Goal: Task Accomplishment & Management: Use online tool/utility

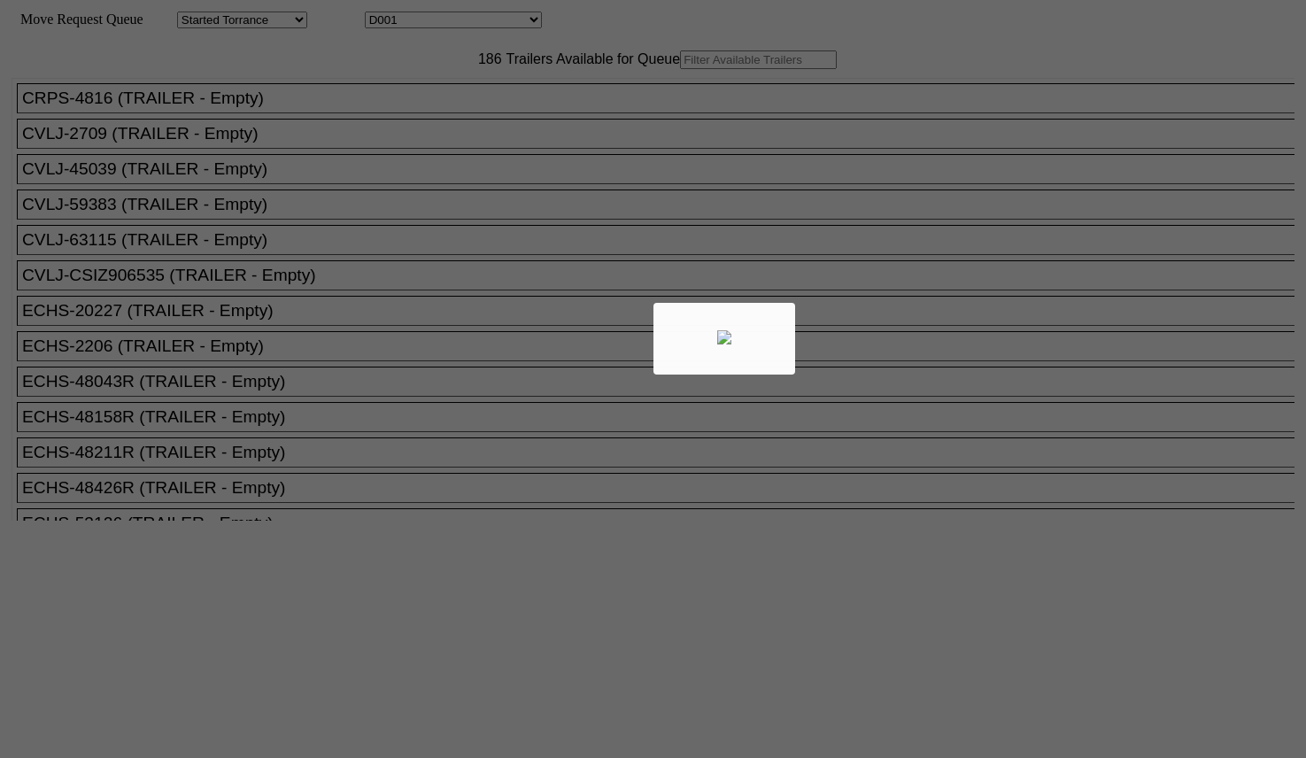
click at [368, 104] on div at bounding box center [653, 379] width 1306 height 758
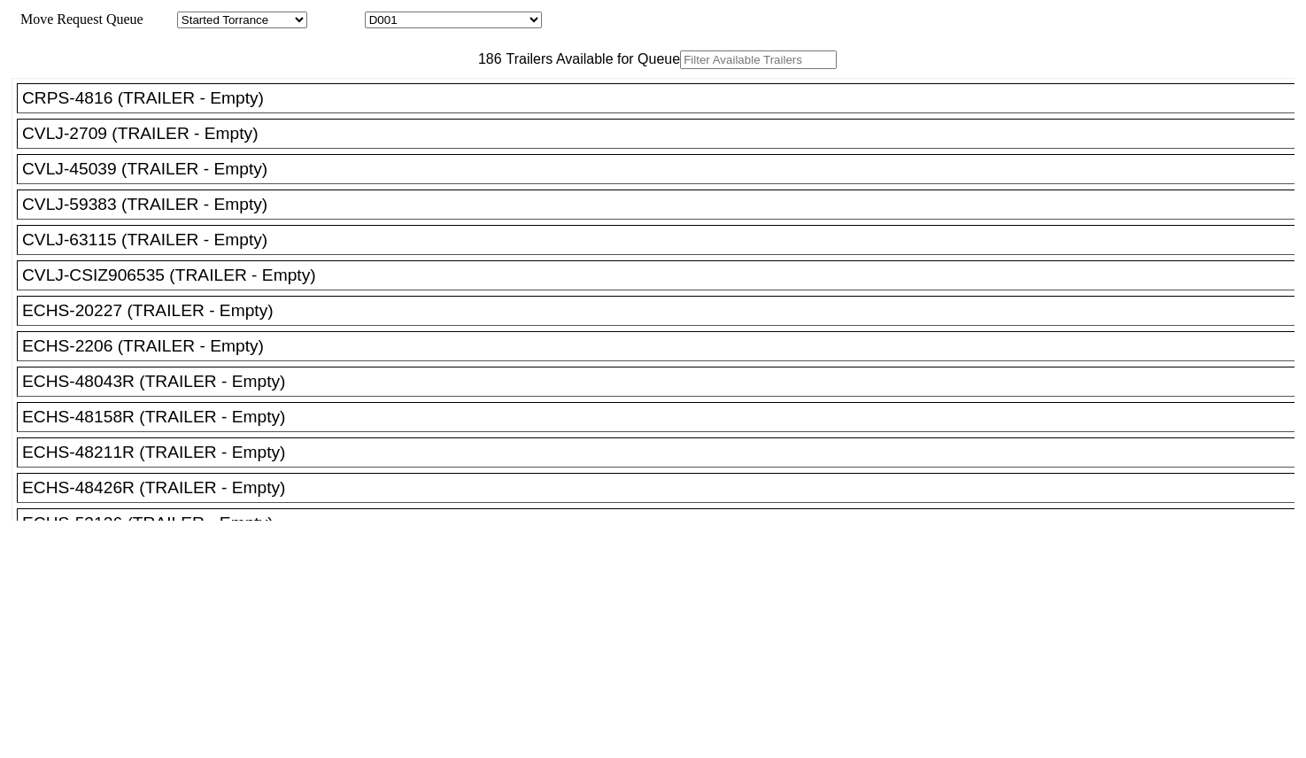
click at [680, 69] on input "text" at bounding box center [758, 59] width 157 height 19
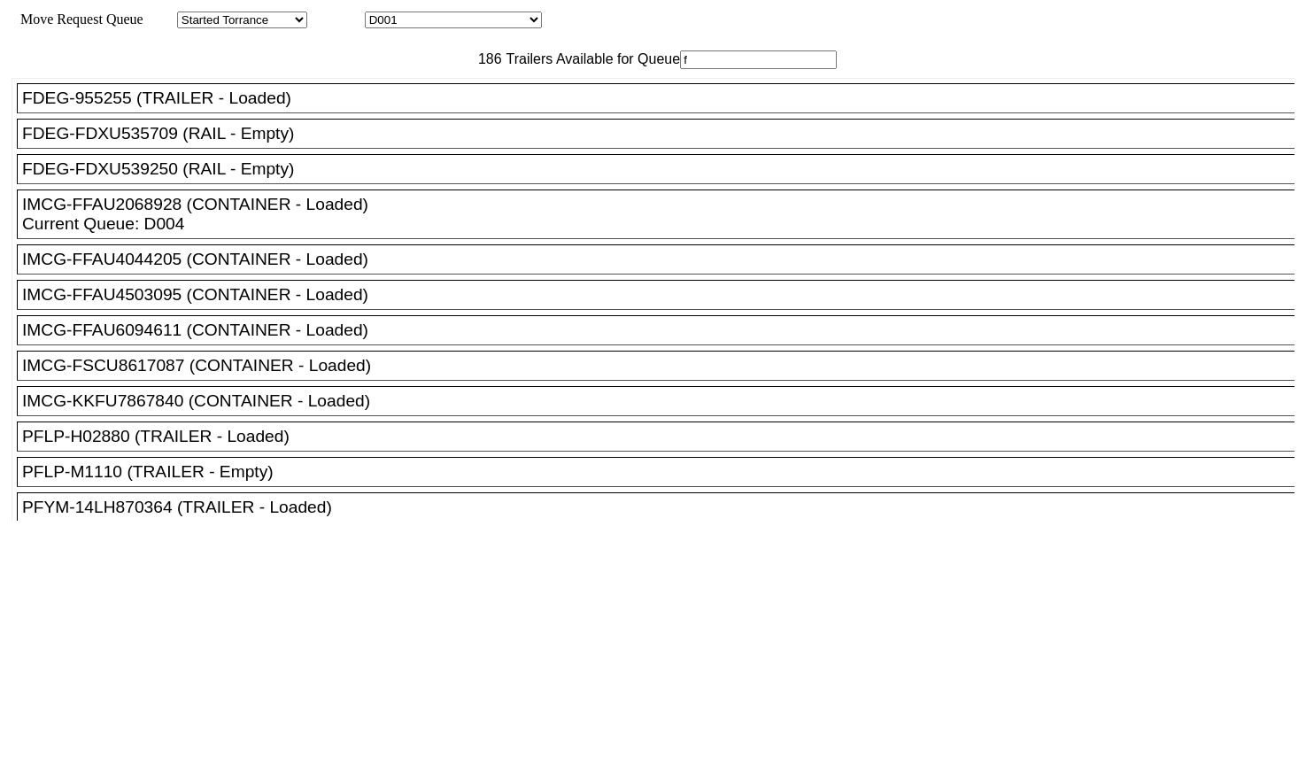
type input "f"
click at [313, 179] on div "FDEG-FDXU539250 (RAIL - Empty)" at bounding box center [663, 168] width 1283 height 19
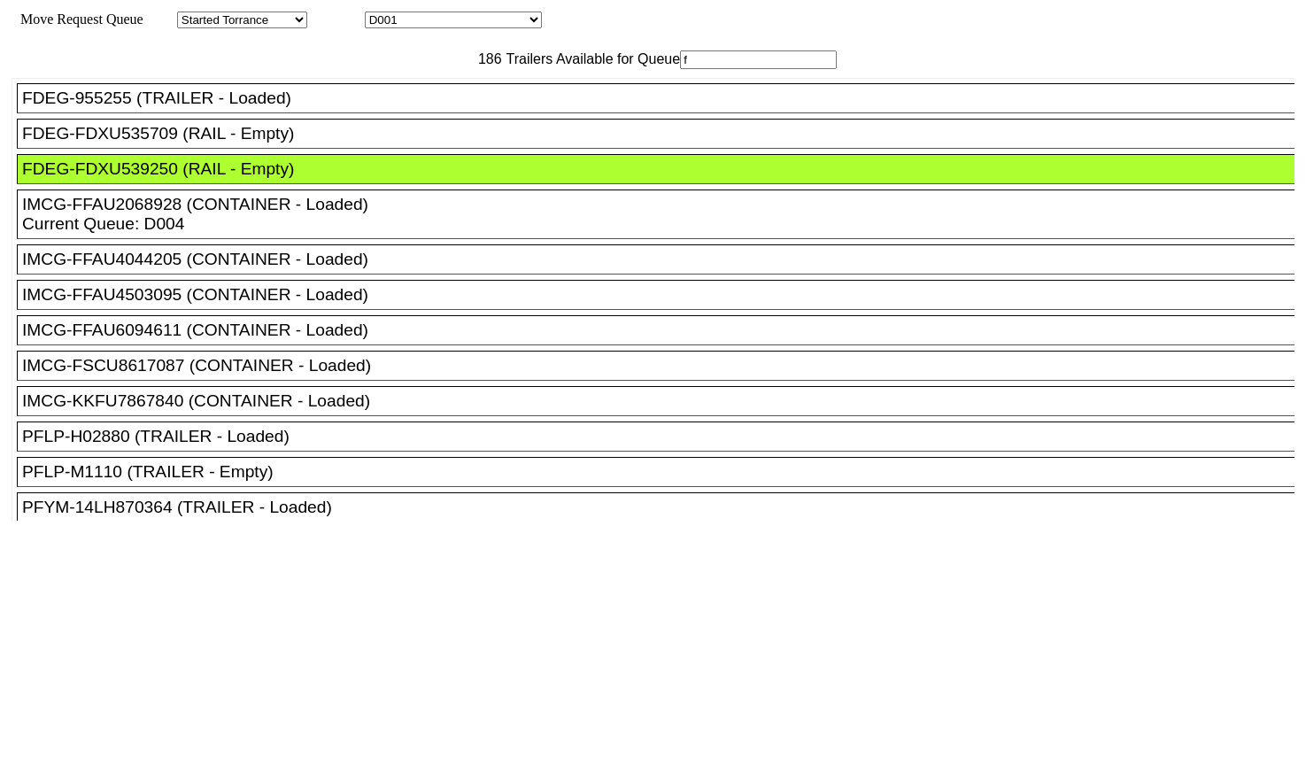
click at [546, 521] on div at bounding box center [653, 732] width 1283 height 422
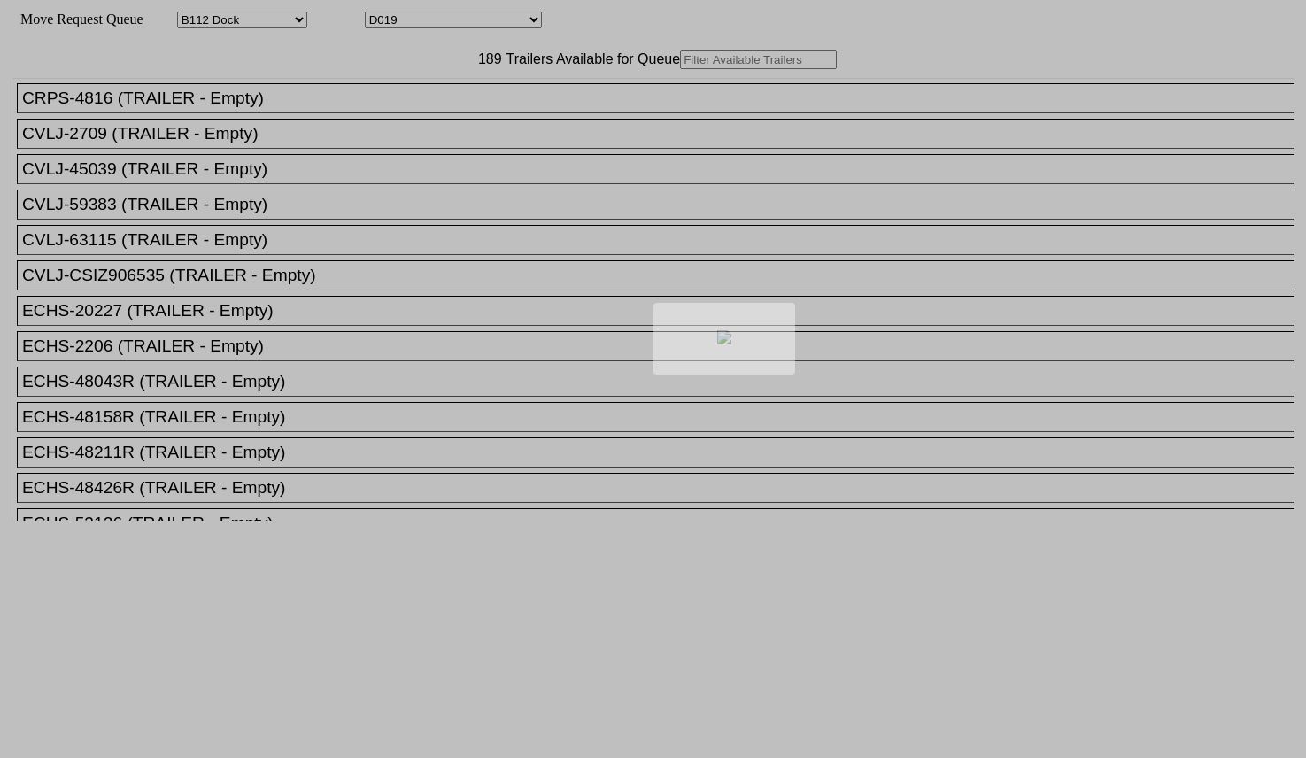
select select "121"
select select "3265"
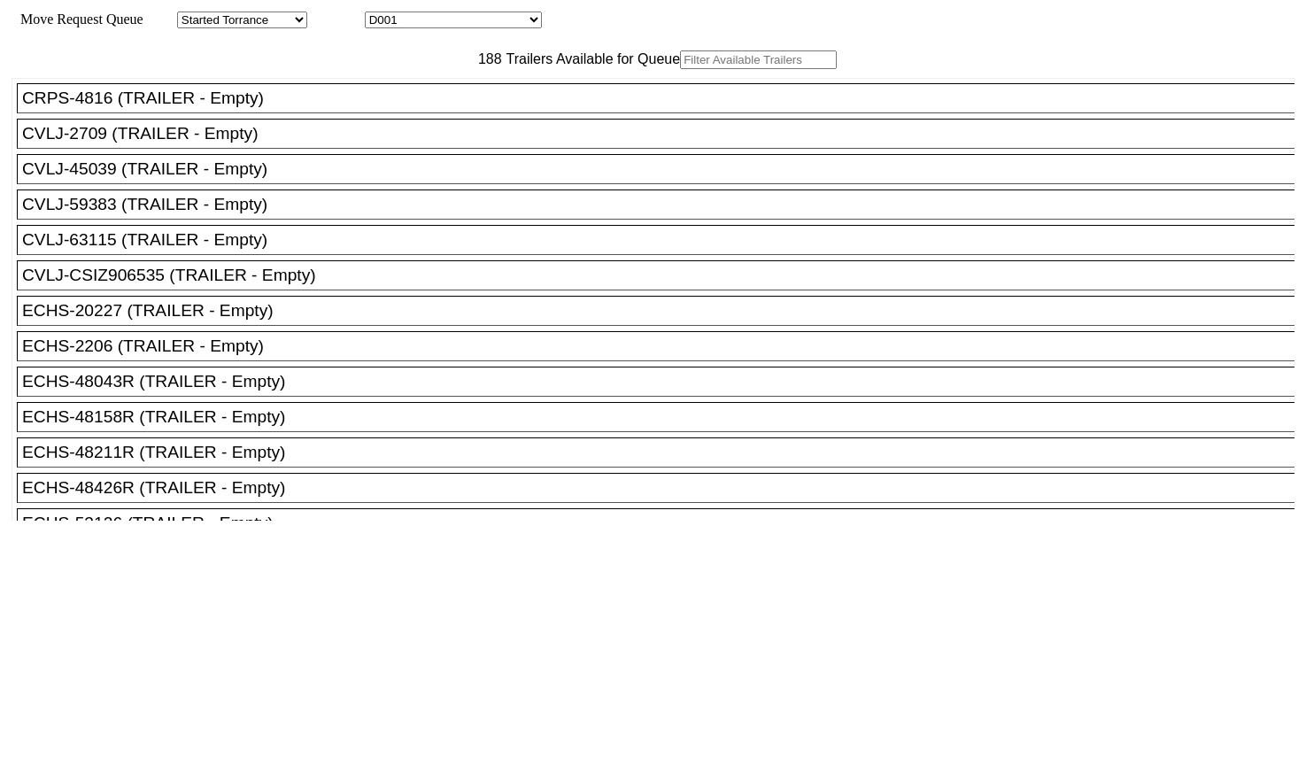
click at [680, 69] on input "text" at bounding box center [758, 59] width 157 height 19
paste input "UMXU891579"
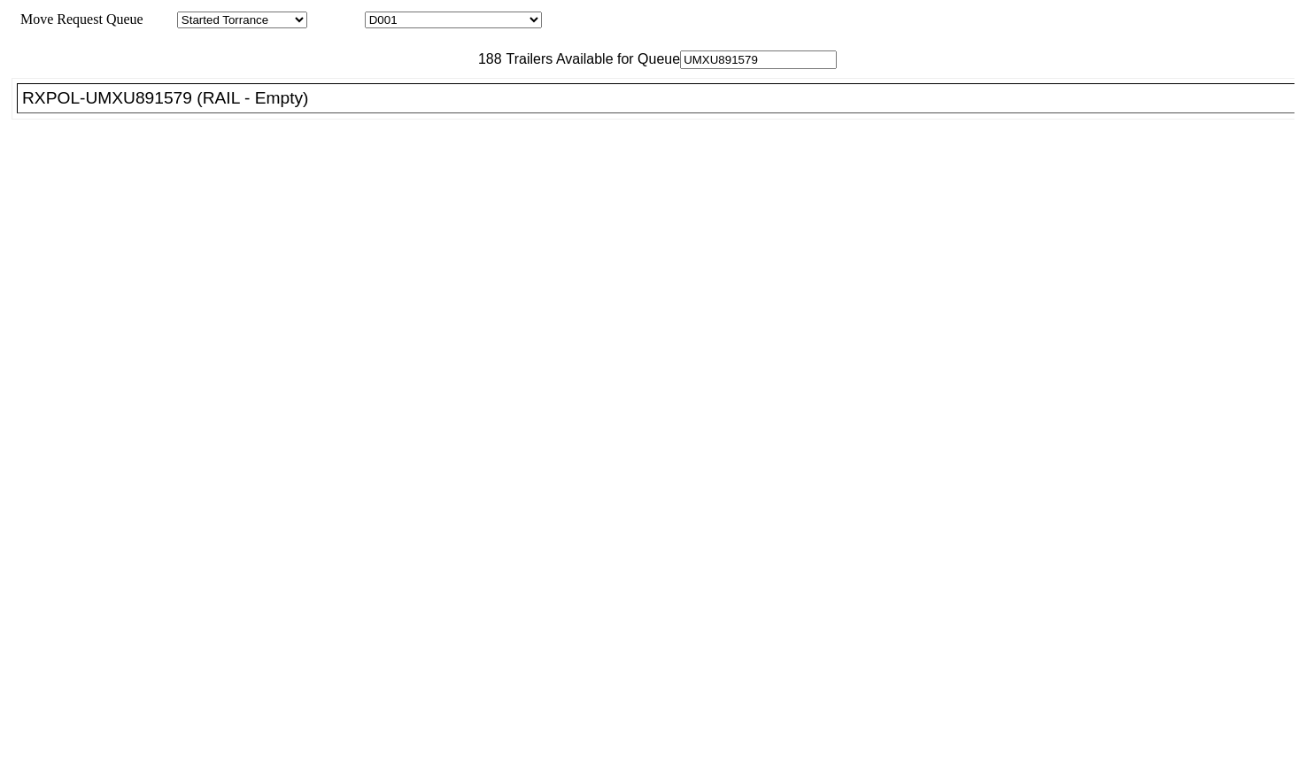
type input "UMXU891579"
click at [388, 108] on div "RXPOL-UMXU891579 (RAIL - Empty)" at bounding box center [663, 98] width 1283 height 19
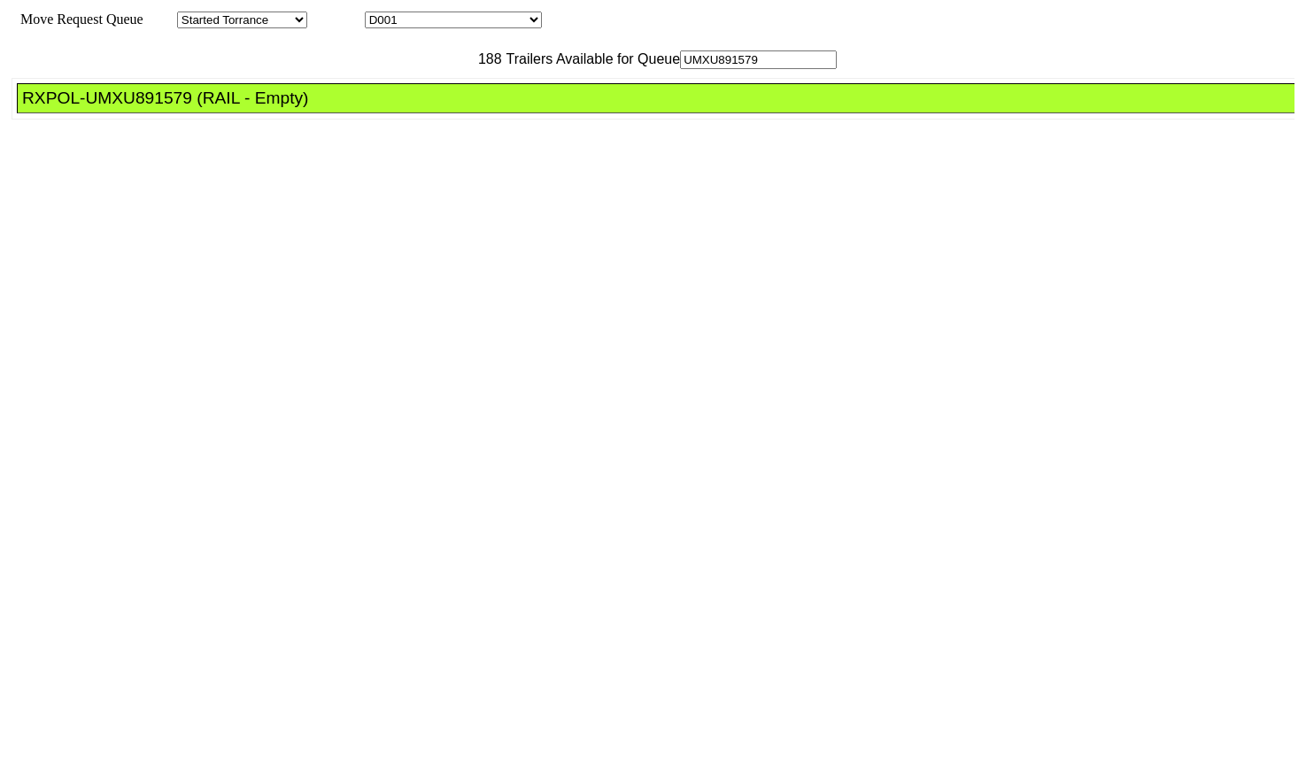
drag, startPoint x: 607, startPoint y: 251, endPoint x: 617, endPoint y: 252, distance: 10.8
